Goal: Transaction & Acquisition: Purchase product/service

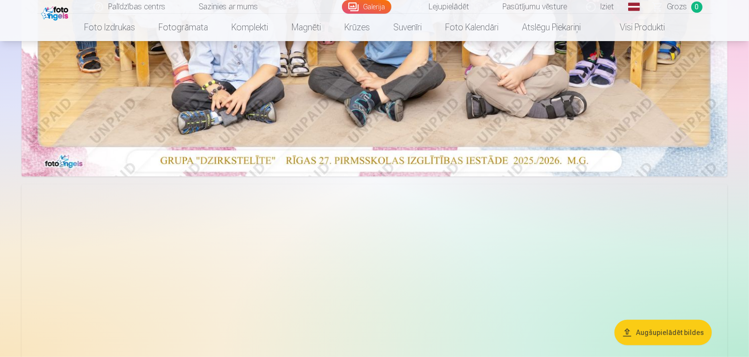
scroll to position [440, 0]
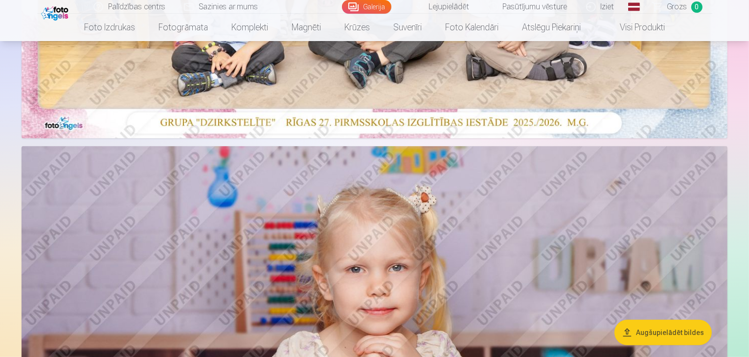
click at [689, 333] on button "Augšupielādēt bildes" at bounding box center [662, 332] width 97 height 25
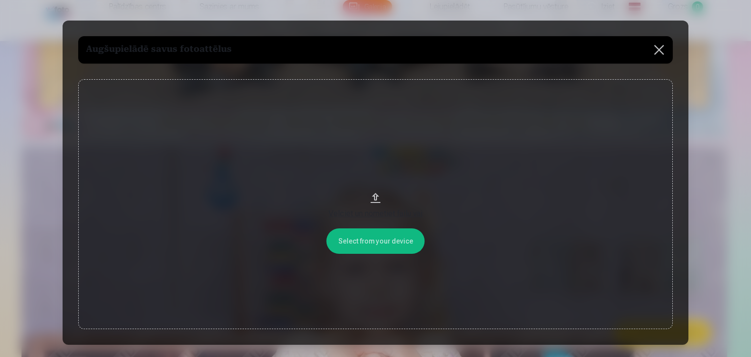
click at [375, 239] on button "Velciet un nometiet failu vai" at bounding box center [375, 204] width 595 height 250
click at [658, 55] on button at bounding box center [659, 49] width 27 height 27
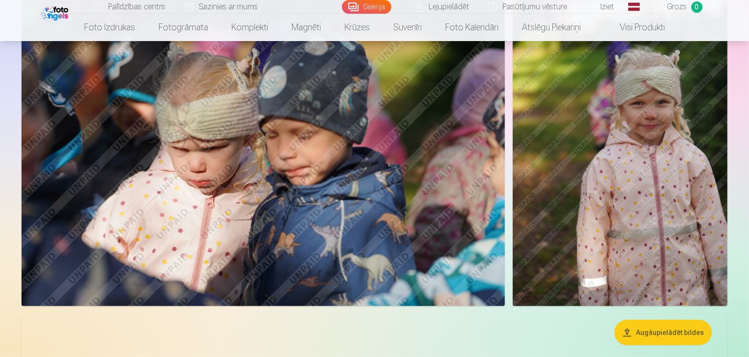
scroll to position [3669, 0]
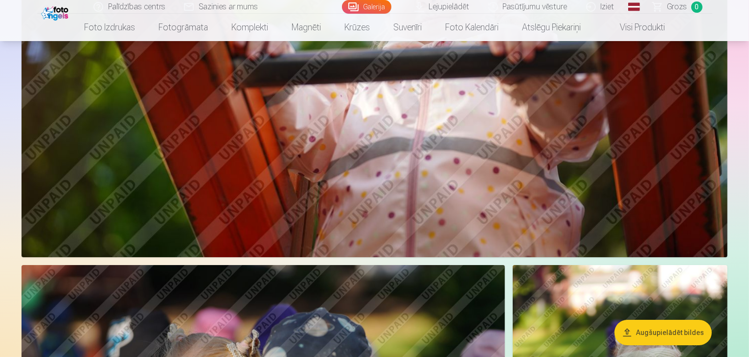
click at [55, 16] on img at bounding box center [56, 12] width 30 height 17
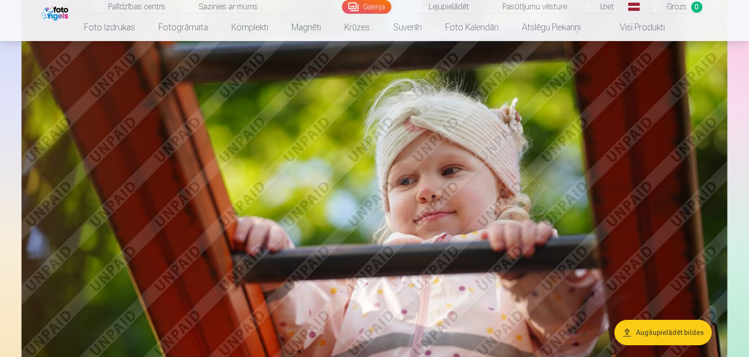
scroll to position [3620, 0]
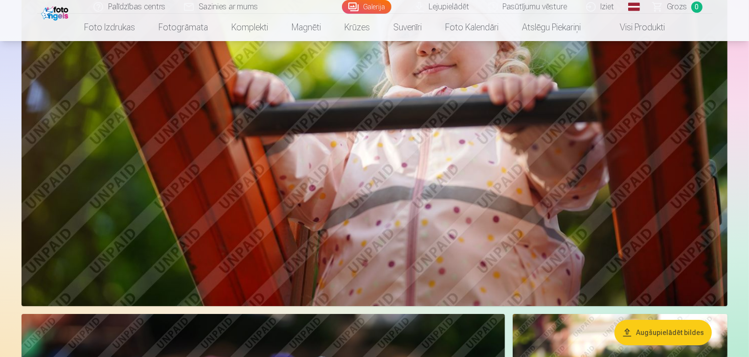
click at [55, 4] on img at bounding box center [56, 12] width 30 height 17
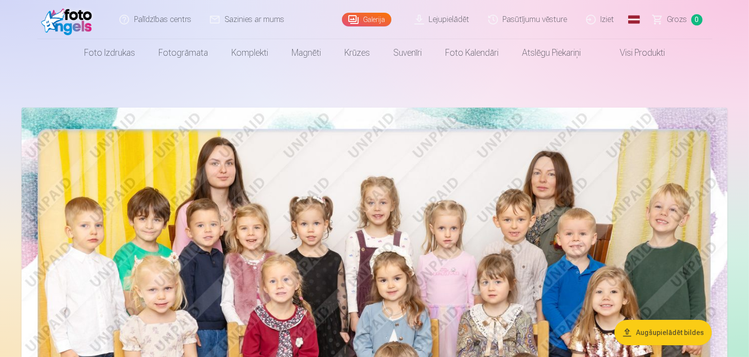
click at [51, 23] on img at bounding box center [69, 19] width 56 height 31
click at [55, 21] on img at bounding box center [69, 19] width 56 height 31
click at [77, 15] on img at bounding box center [69, 19] width 56 height 31
click at [74, 26] on img at bounding box center [69, 19] width 56 height 31
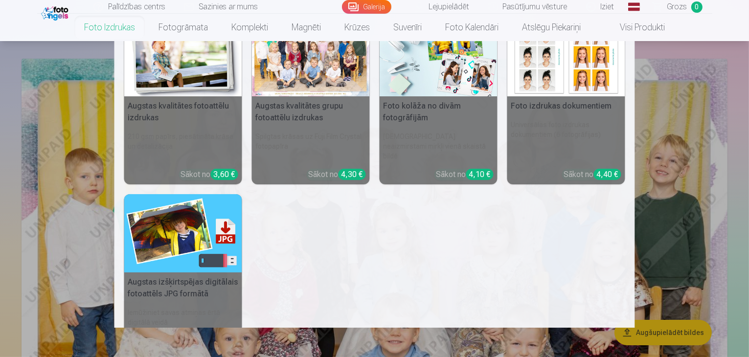
scroll to position [49, 0]
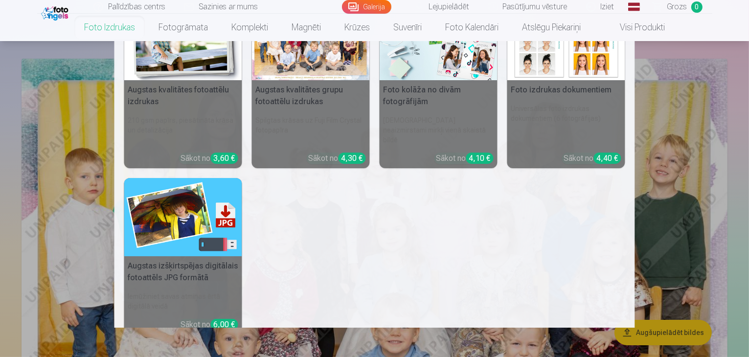
click at [221, 319] on div "6,00 €" at bounding box center [224, 324] width 27 height 11
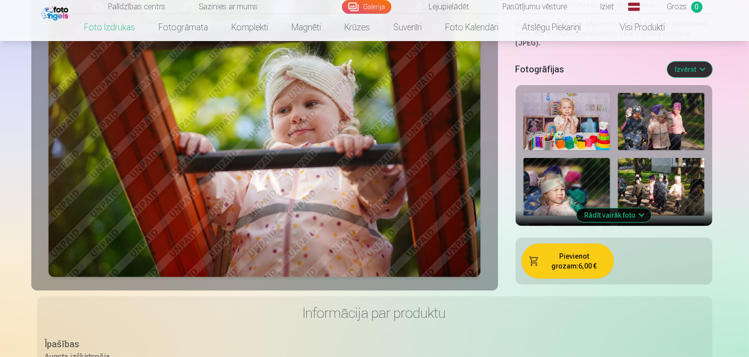
scroll to position [98, 0]
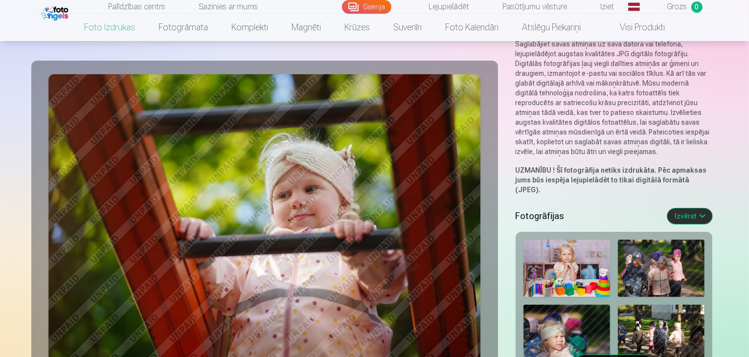
click at [712, 208] on button "Izvērst" at bounding box center [689, 216] width 45 height 16
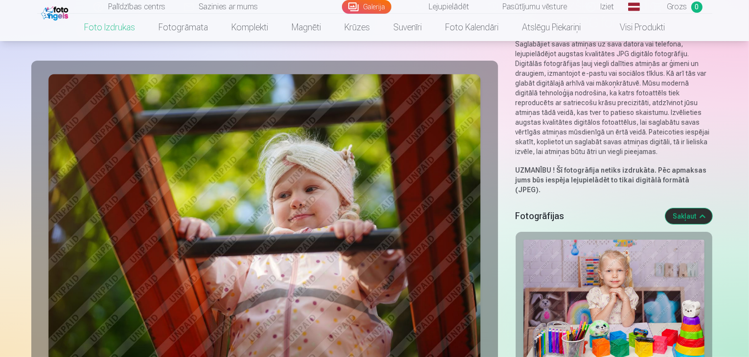
click at [597, 250] on img at bounding box center [613, 300] width 181 height 121
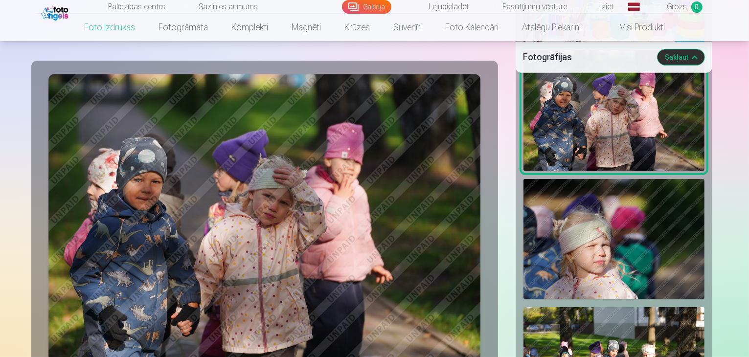
scroll to position [49, 0]
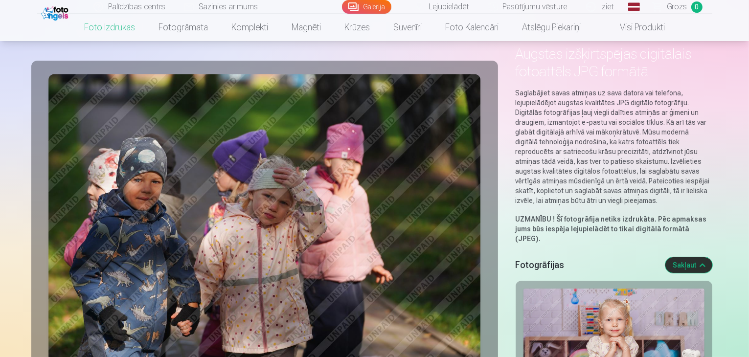
click at [712, 257] on button "Sakļaut" at bounding box center [688, 265] width 47 height 16
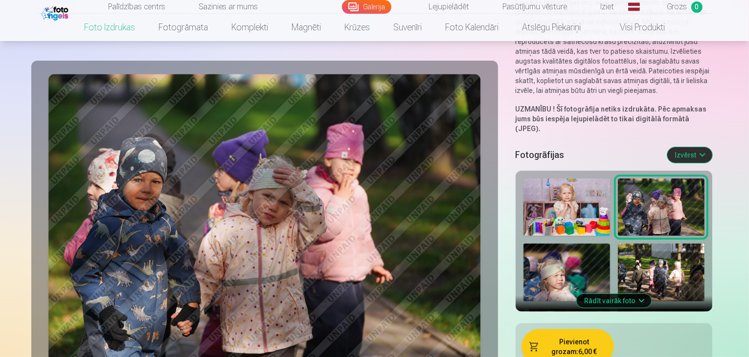
scroll to position [166, 0]
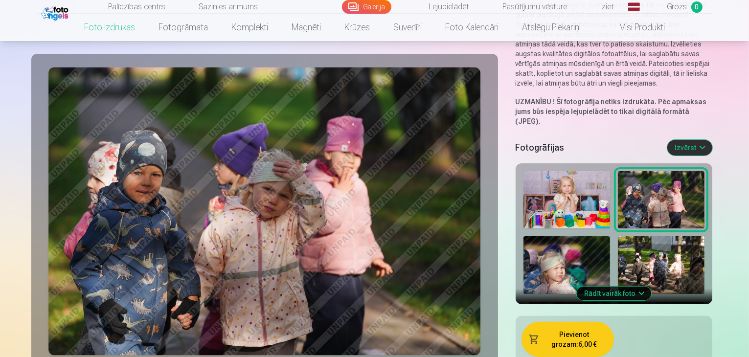
click at [528, 171] on img at bounding box center [566, 200] width 87 height 58
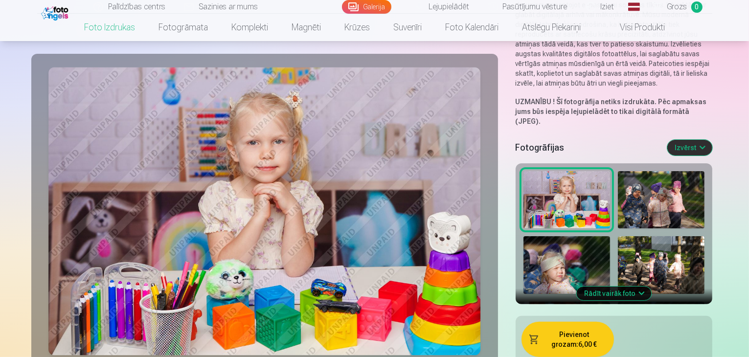
click at [538, 322] on button "Pievienot grozam : 6,00 €" at bounding box center [568, 339] width 92 height 35
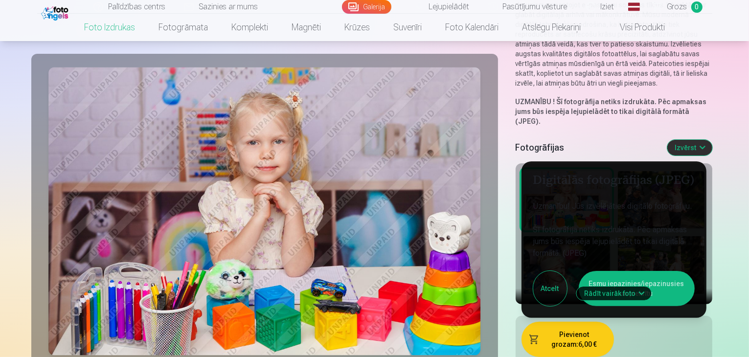
click at [546, 271] on button "Atcelt" at bounding box center [550, 288] width 34 height 35
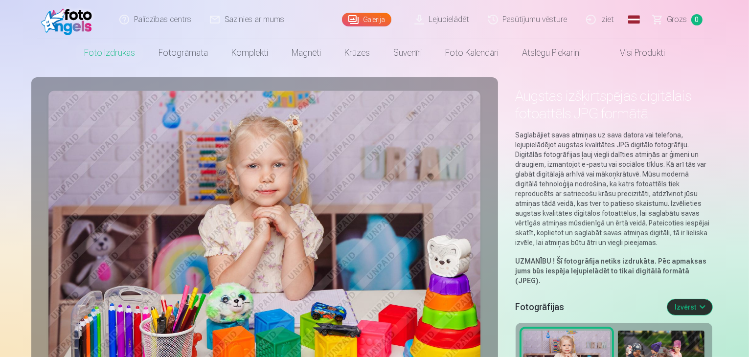
scroll to position [0, 0]
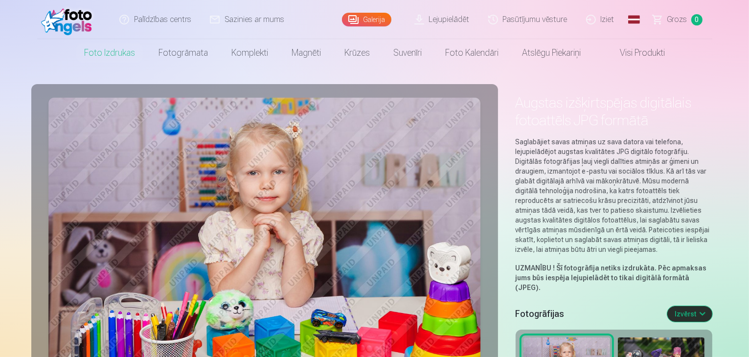
click at [86, 24] on img at bounding box center [69, 19] width 56 height 31
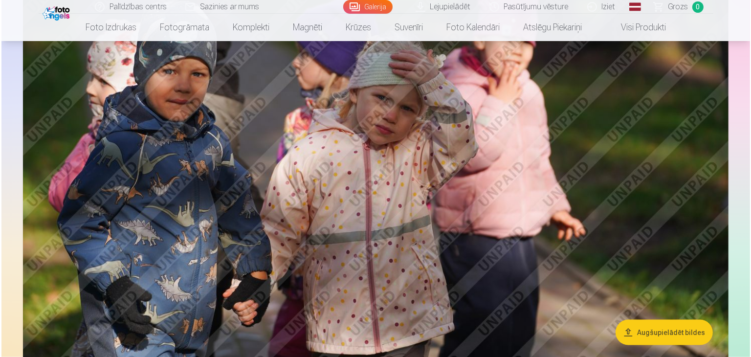
scroll to position [1223, 0]
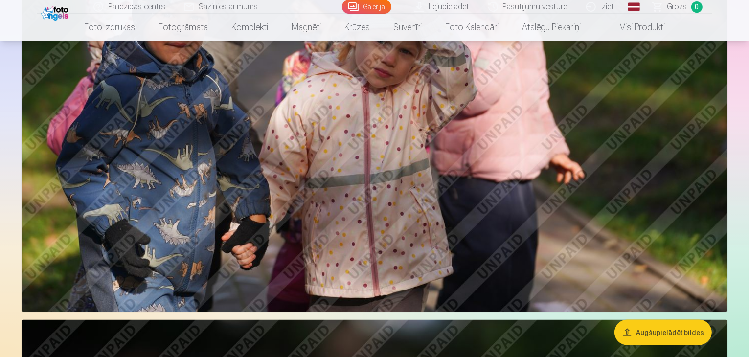
click at [482, 170] on img at bounding box center [375, 76] width 706 height 471
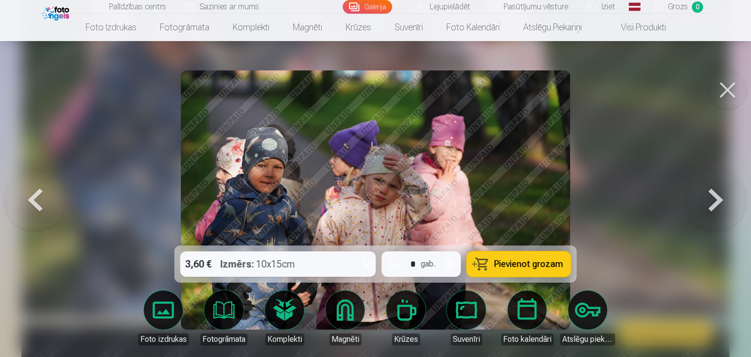
click at [344, 263] on div "3,60 € Izmērs : 10x15cm" at bounding box center [269, 263] width 177 height 25
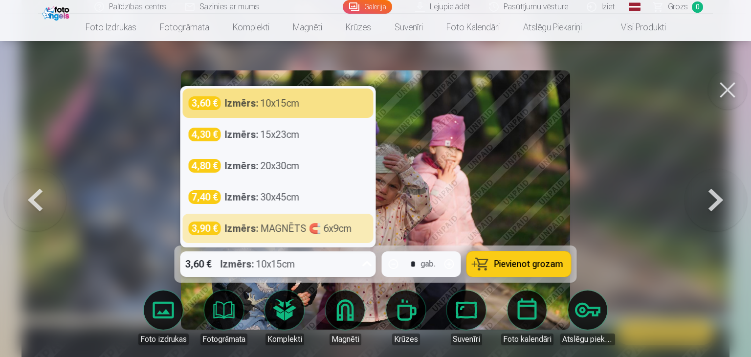
click at [727, 90] on button at bounding box center [727, 89] width 39 height 39
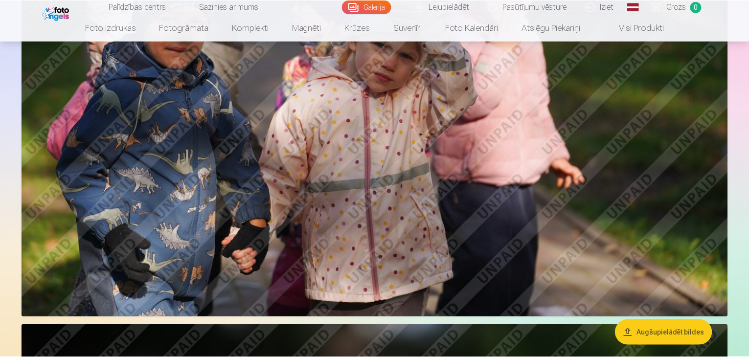
scroll to position [1220, 0]
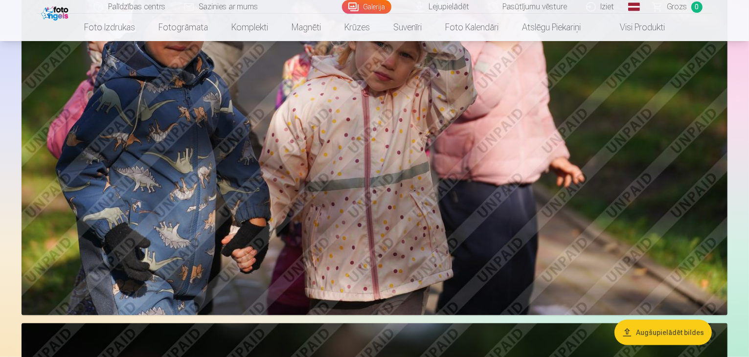
click at [59, 25] on nav "Foto izdrukas Augstas kvalitātes fotoattēlu izdrukas 210 gsm papīrs, piesātināt…" at bounding box center [374, 27] width 749 height 27
click at [465, 10] on link "Lejupielādēt" at bounding box center [443, 7] width 74 height 14
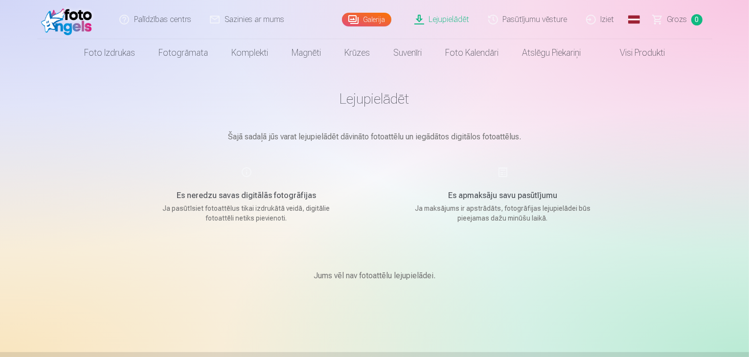
click at [73, 6] on img at bounding box center [69, 19] width 56 height 31
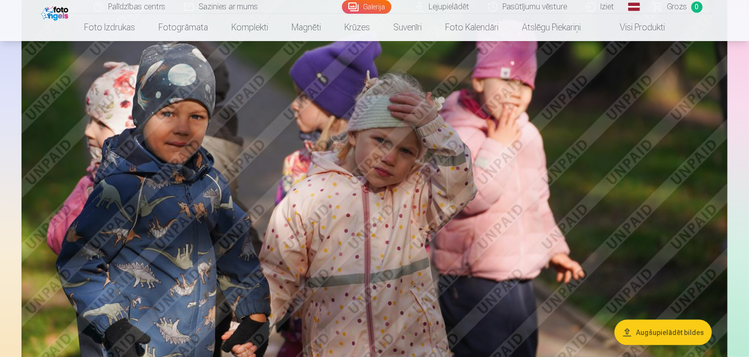
scroll to position [1125, 0]
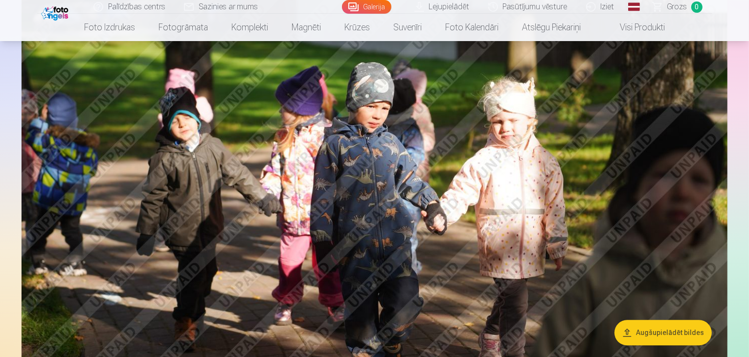
scroll to position [2104, 0]
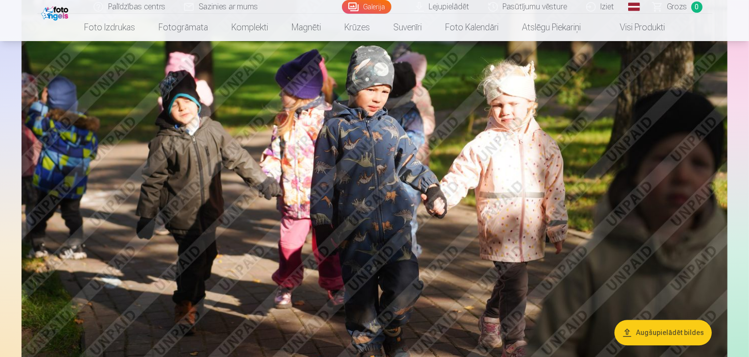
click at [63, 14] on img at bounding box center [56, 12] width 30 height 17
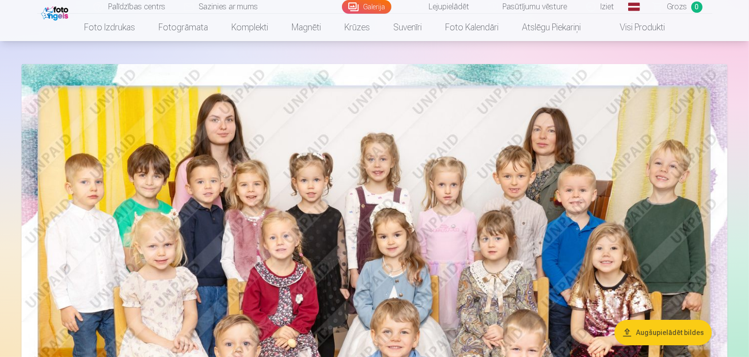
scroll to position [49, 0]
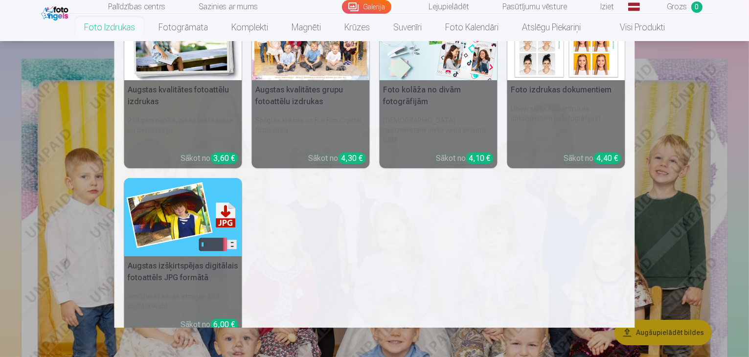
click at [104, 29] on link "Foto izdrukas" at bounding box center [109, 27] width 74 height 27
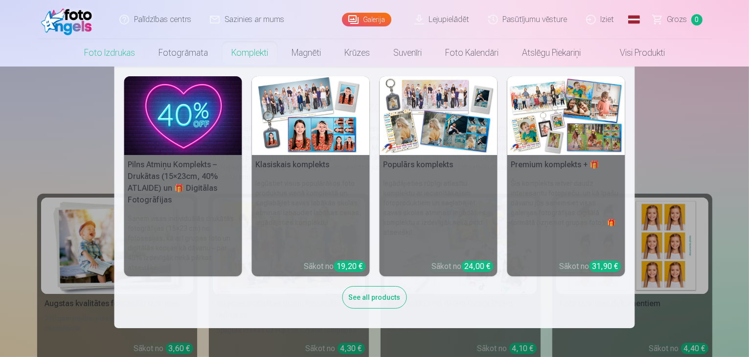
click at [254, 49] on link "Komplekti" at bounding box center [250, 52] width 60 height 27
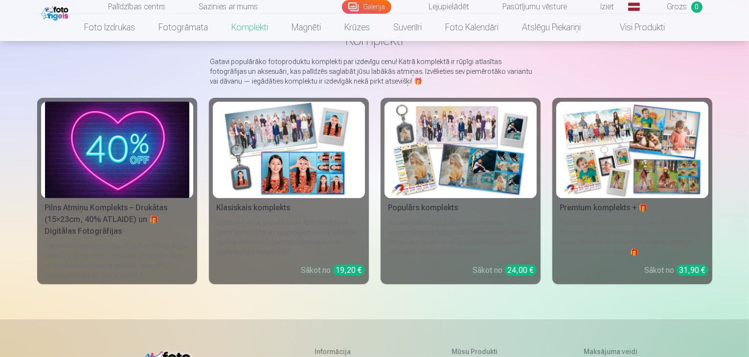
scroll to position [98, 0]
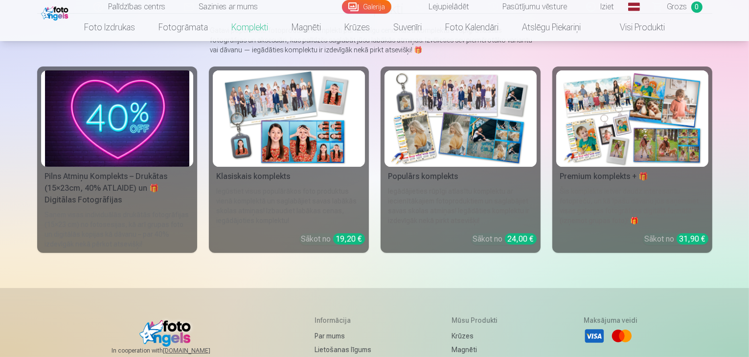
click at [108, 184] on div "Pilns Atmiņu Komplekts – Drukātas (15×23cm, 40% ATLAIDE) un 🎁 Digitālas Fotogrā…" at bounding box center [117, 188] width 152 height 35
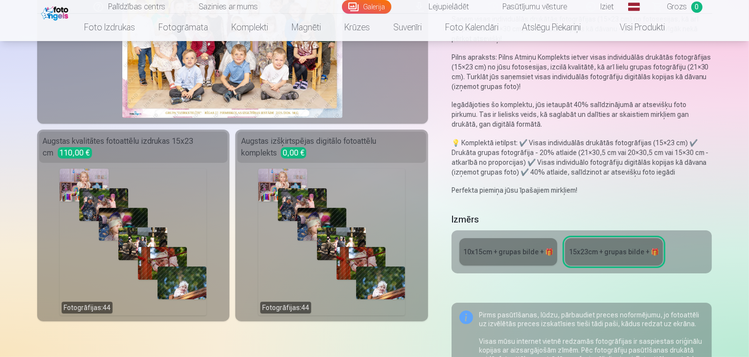
scroll to position [147, 0]
click at [106, 206] on div "Fotogrāfijas : 44" at bounding box center [133, 241] width 147 height 147
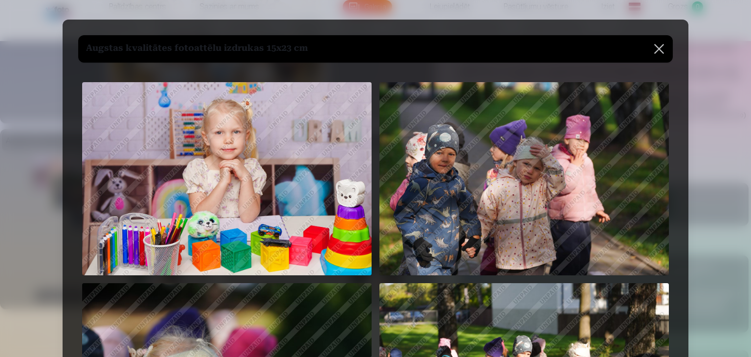
click at [180, 189] on img at bounding box center [227, 178] width 290 height 193
click at [661, 49] on button at bounding box center [659, 48] width 27 height 27
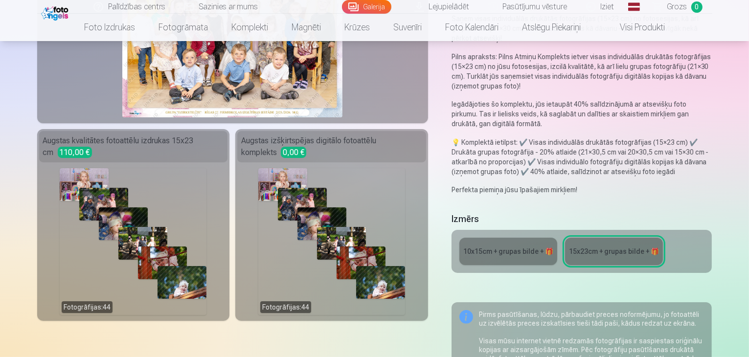
click at [483, 238] on link "10x15сm + grupas bilde + 🎁" at bounding box center [508, 251] width 98 height 27
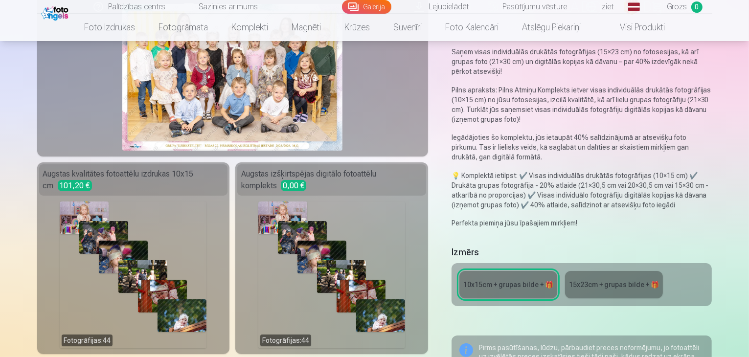
scroll to position [49, 0]
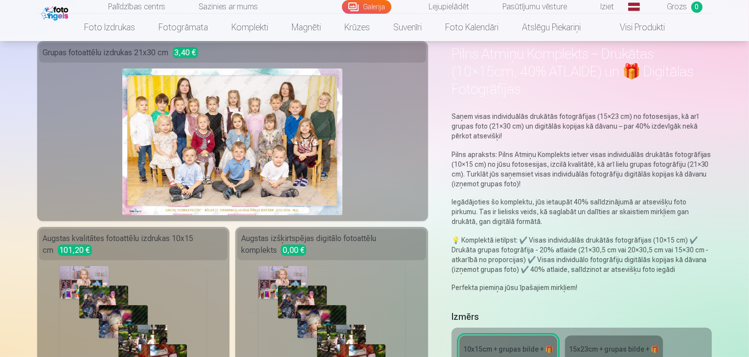
click at [631, 344] on div "15x23сm + grupas bilde + 🎁" at bounding box center [614, 349] width 90 height 10
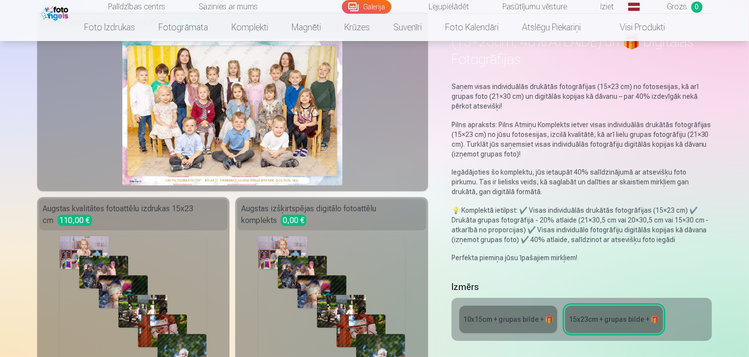
scroll to position [98, 0]
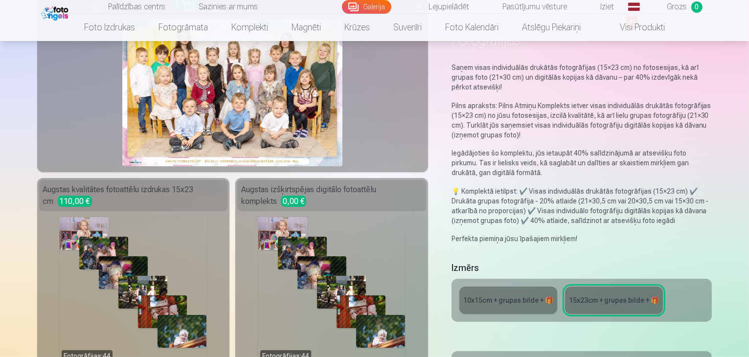
click at [529, 295] on div "10x15сm + grupas bilde + 🎁" at bounding box center [508, 300] width 90 height 10
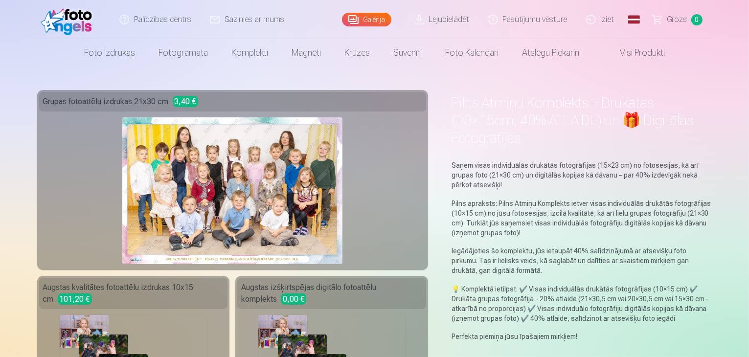
click at [80, 30] on img at bounding box center [69, 19] width 56 height 31
